Goal: Navigation & Orientation: Find specific page/section

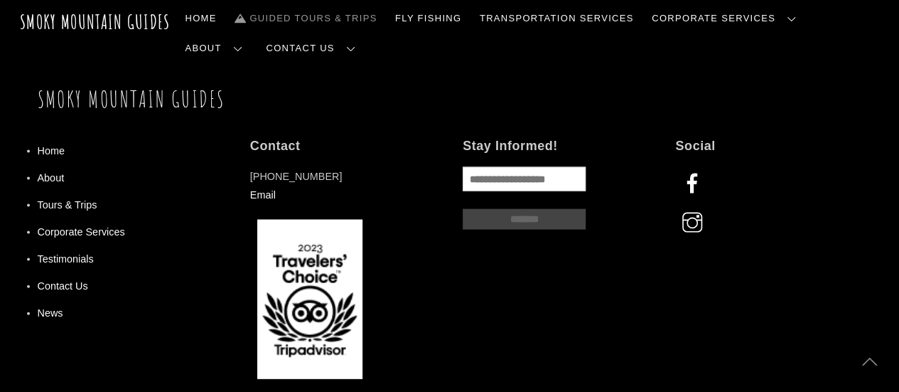
scroll to position [1421, 0]
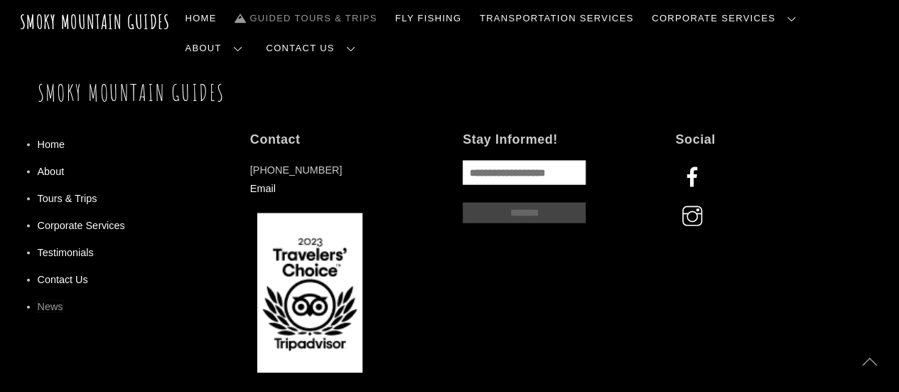
click at [54, 301] on link "News" at bounding box center [51, 306] width 26 height 11
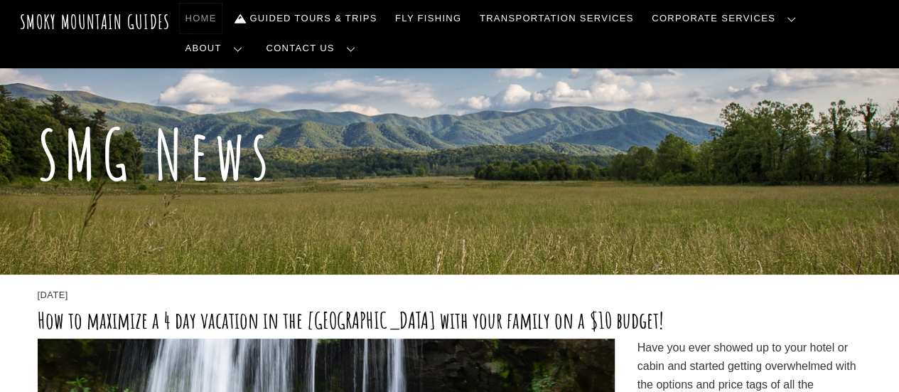
click at [195, 14] on link "Home" at bounding box center [201, 19] width 43 height 30
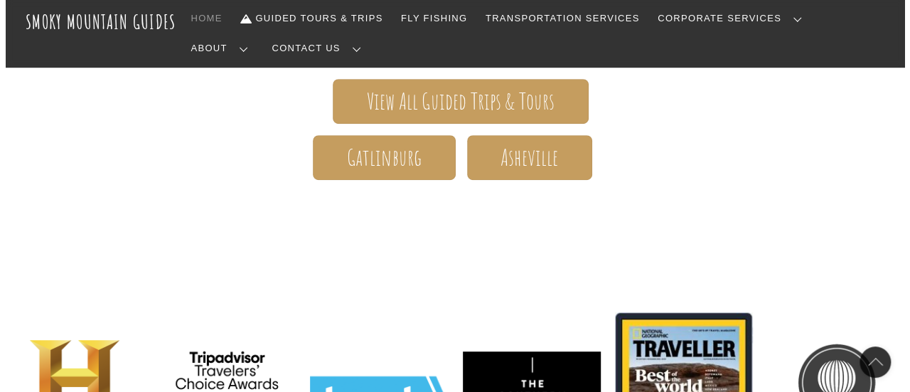
scroll to position [284, 0]
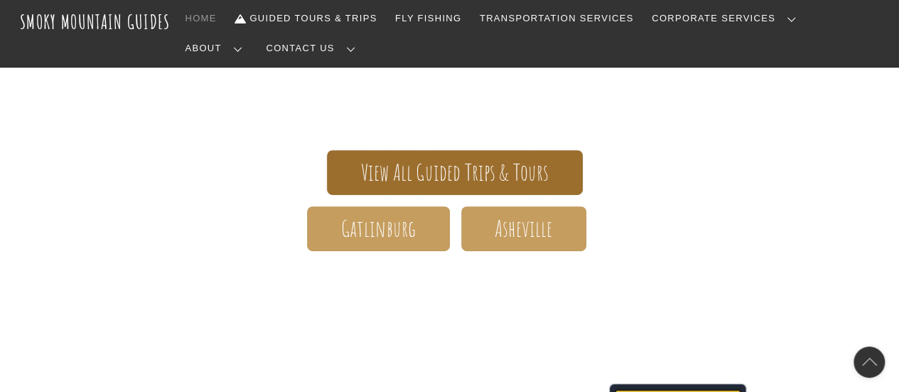
click at [432, 165] on span "View All Guided Trips & Tours" at bounding box center [455, 172] width 188 height 15
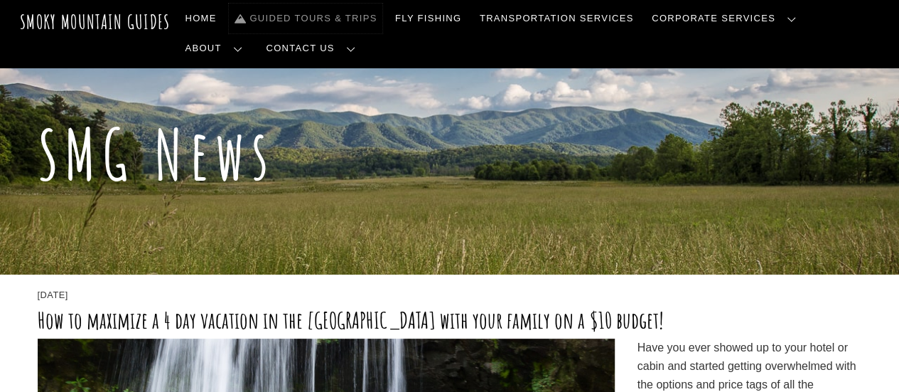
click at [344, 15] on link "Guided Tours & Trips" at bounding box center [305, 19] width 153 height 30
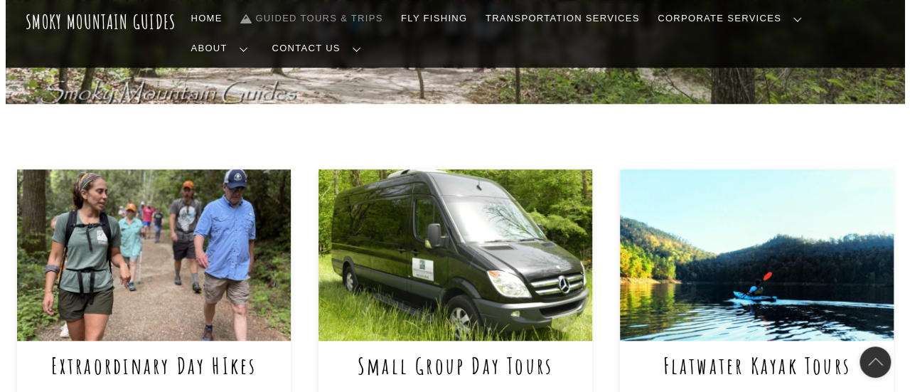
scroll to position [568, 0]
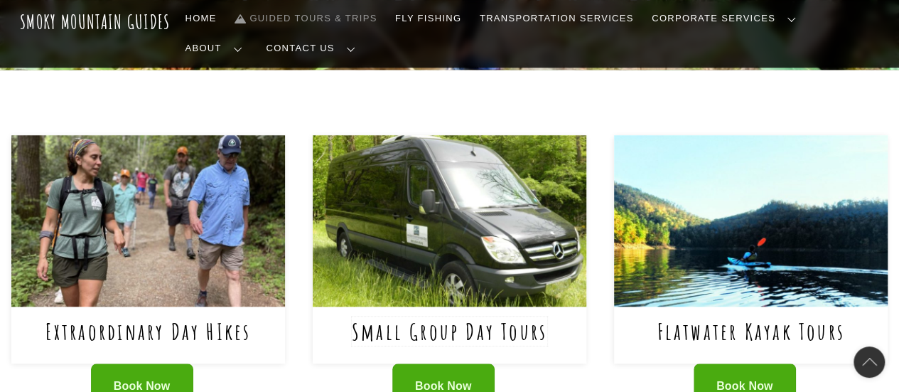
click at [425, 316] on link "Small Group Day Tours" at bounding box center [449, 330] width 195 height 29
